Goal: Information Seeking & Learning: Learn about a topic

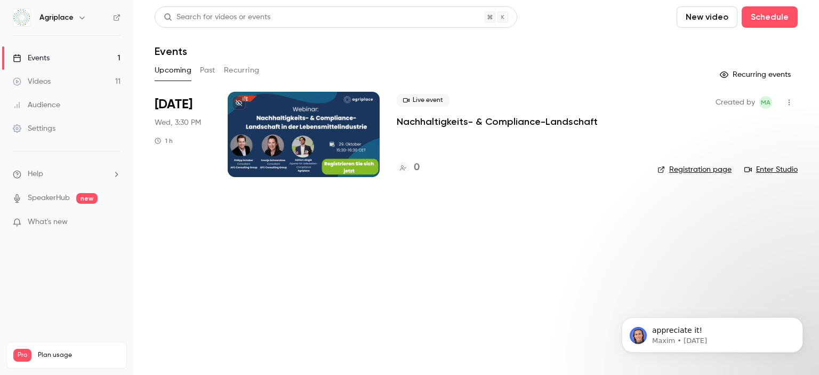
click at [213, 67] on button "Past" at bounding box center [207, 70] width 15 height 17
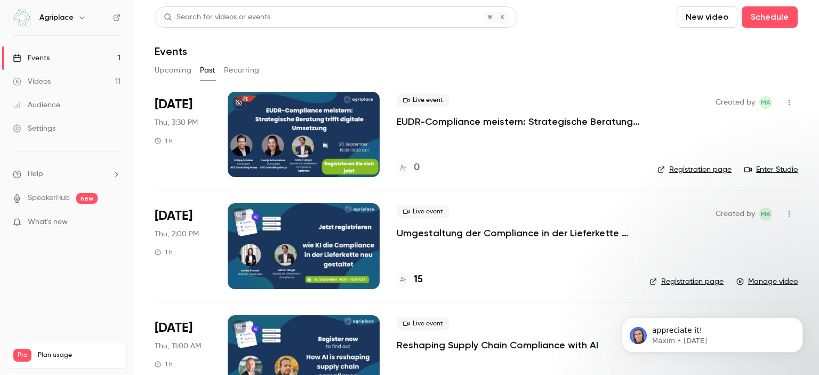
click at [365, 251] on div at bounding box center [304, 245] width 152 height 85
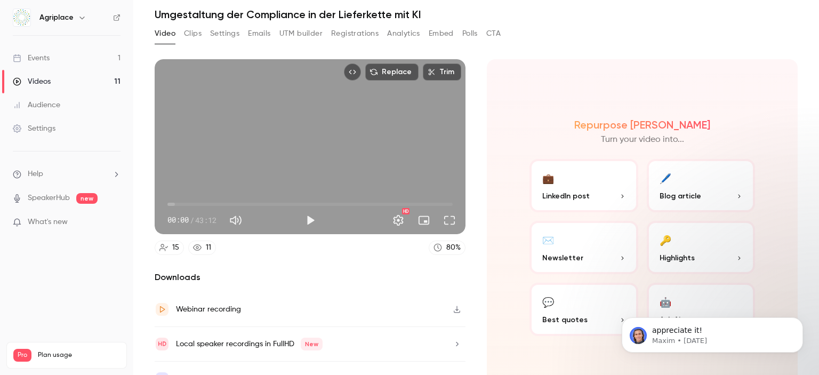
scroll to position [54, 0]
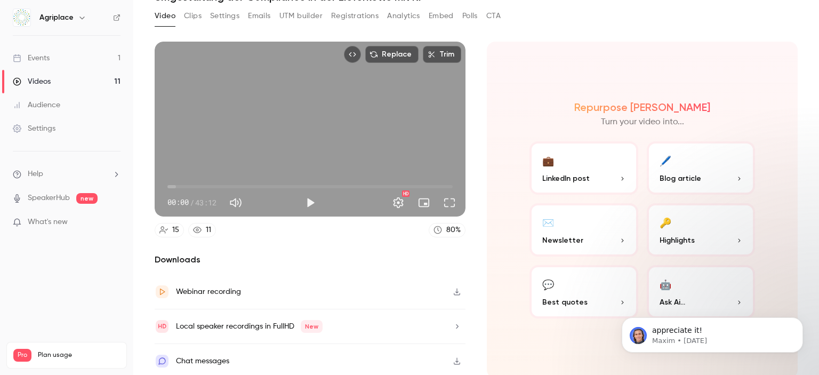
click at [454, 288] on icon "button" at bounding box center [457, 291] width 9 height 7
click at [799, 322] on icon "Dismiss notification" at bounding box center [800, 320] width 6 height 6
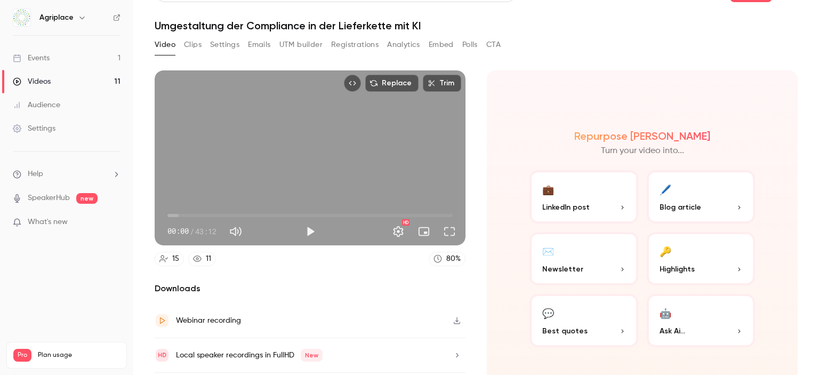
scroll to position [0, 0]
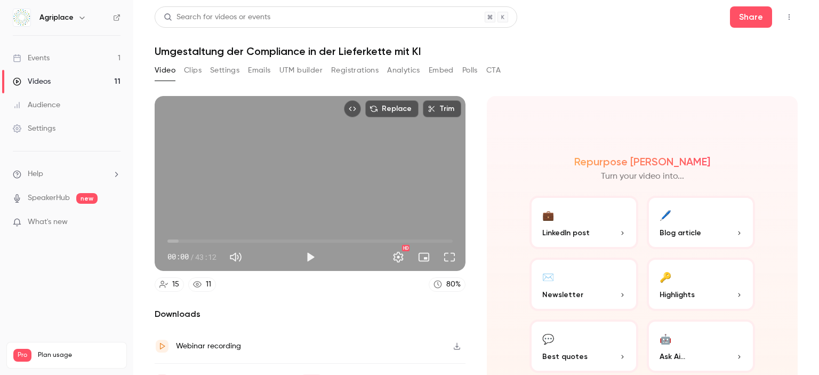
click at [51, 60] on link "Events 1" at bounding box center [66, 57] width 133 height 23
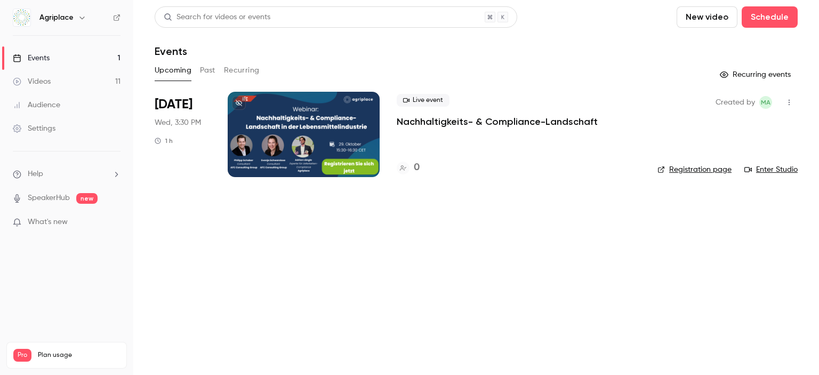
click at [204, 76] on button "Past" at bounding box center [207, 70] width 15 height 17
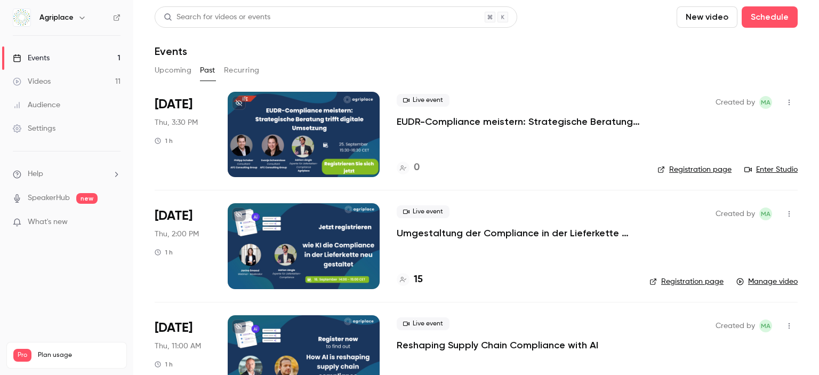
scroll to position [53, 0]
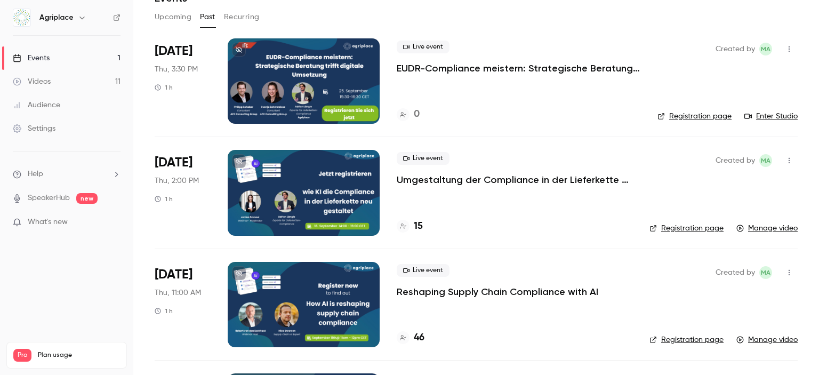
drag, startPoint x: 603, startPoint y: 288, endPoint x: 389, endPoint y: 289, distance: 213.3
click at [389, 289] on li "Sep 18 Thu, 11:00 AM 1 h Live event Reshaping Supply Chain Compliance with AI 4…" at bounding box center [476, 303] width 643 height 111
copy p "Reshaping Supply Chain Compliance with AI"
